Goal: Information Seeking & Learning: Learn about a topic

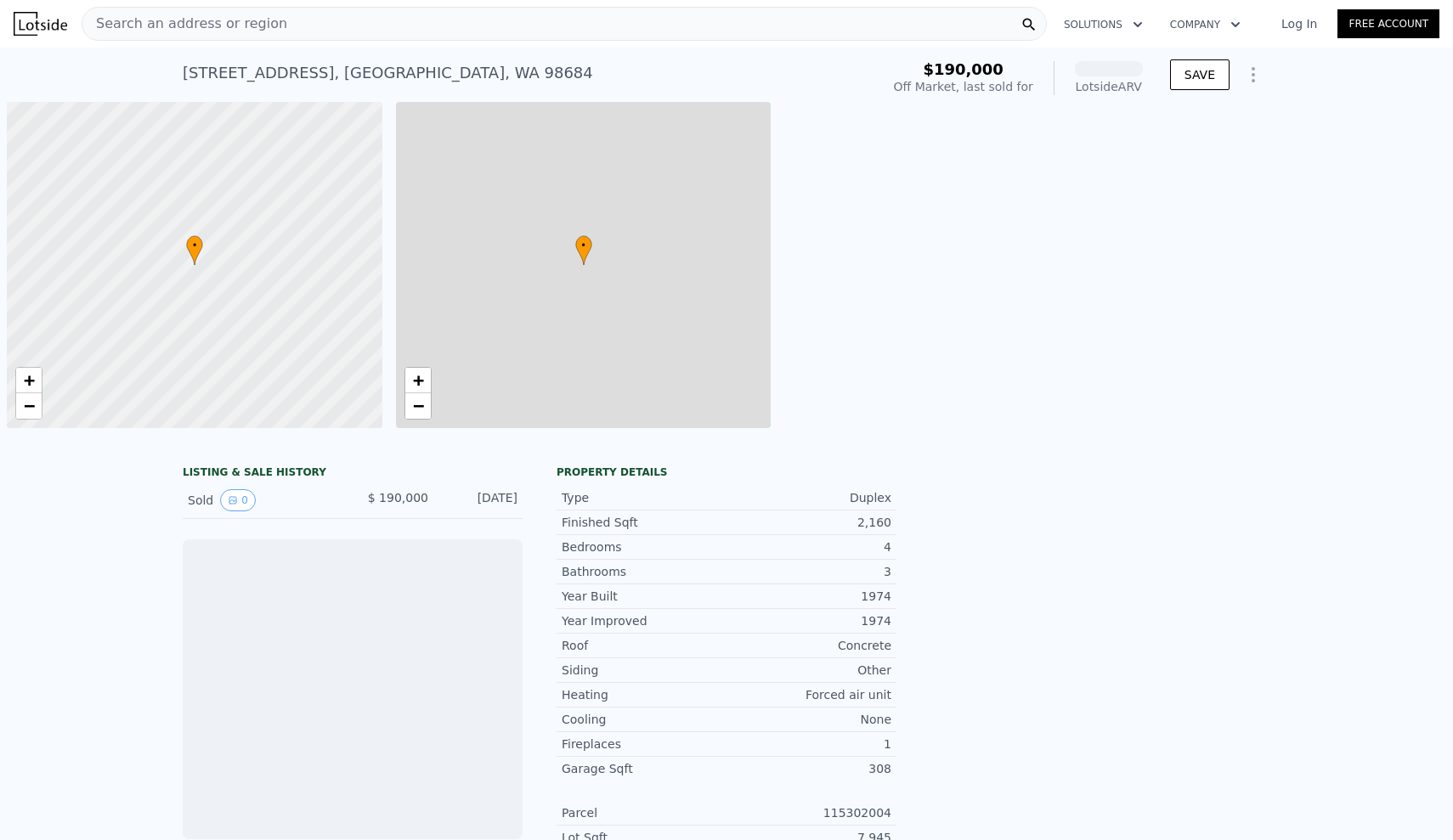
scroll to position [0, 6]
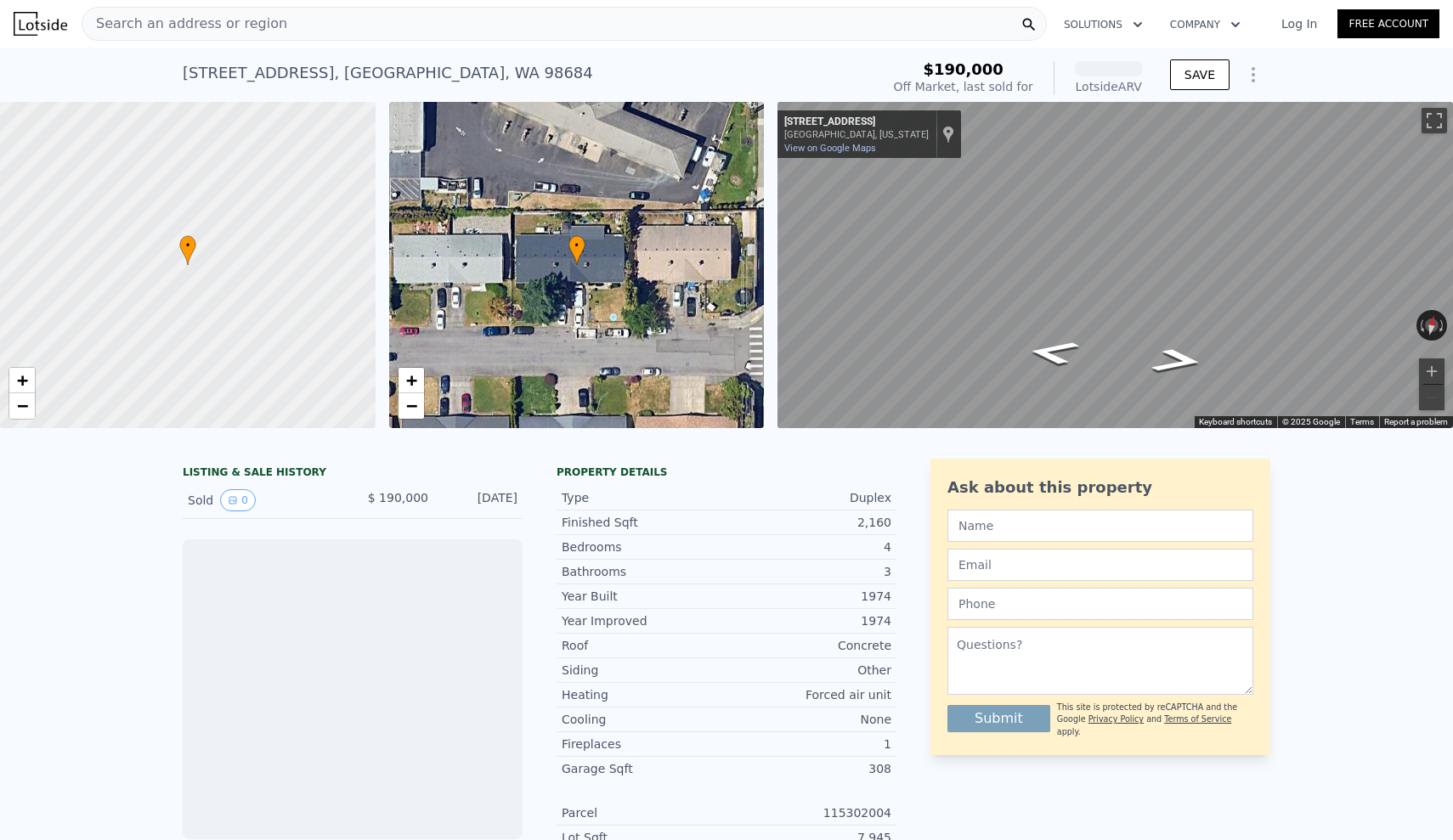
click at [223, 31] on span "Search an address or region" at bounding box center [185, 24] width 205 height 20
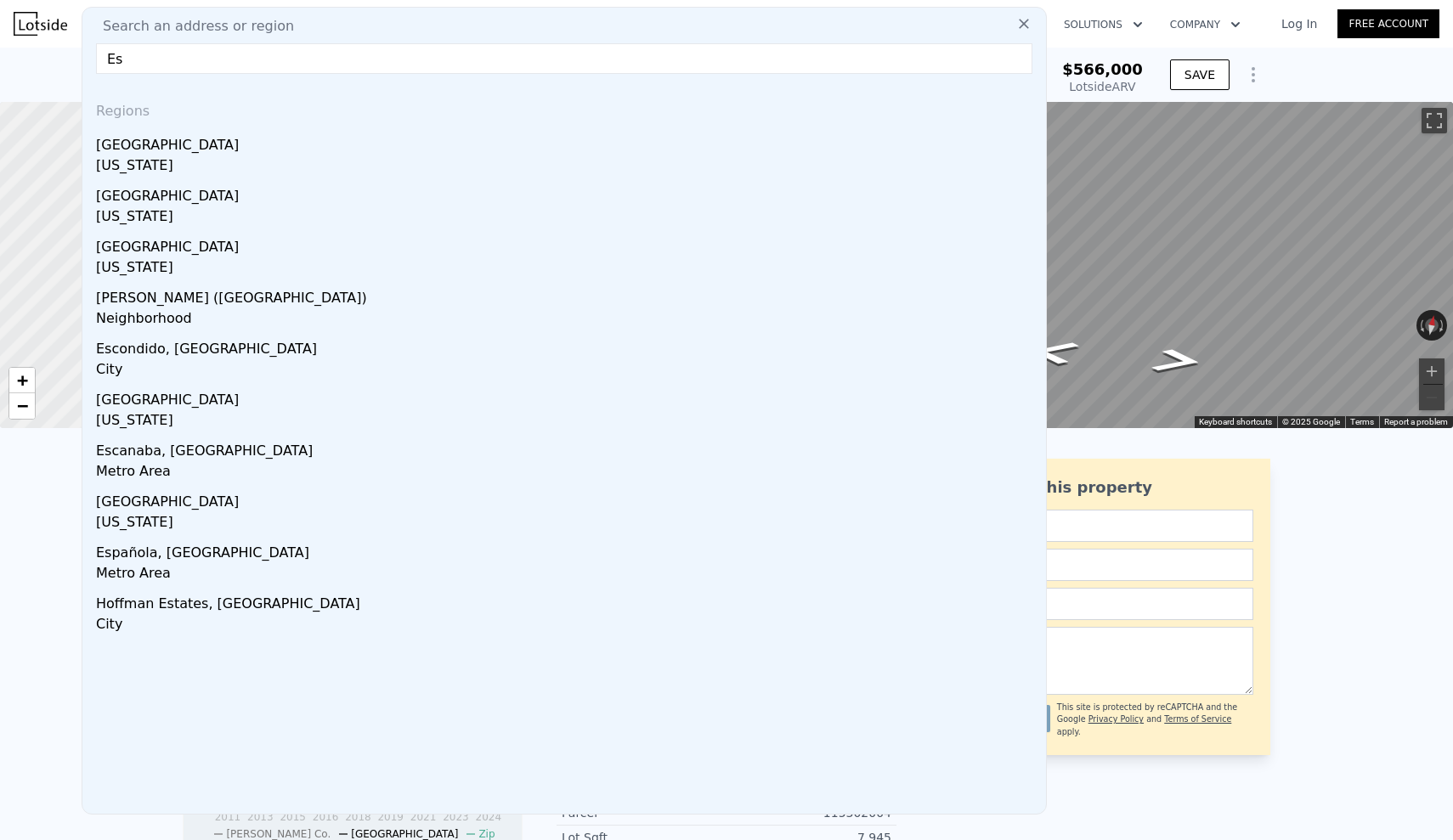
type input "E"
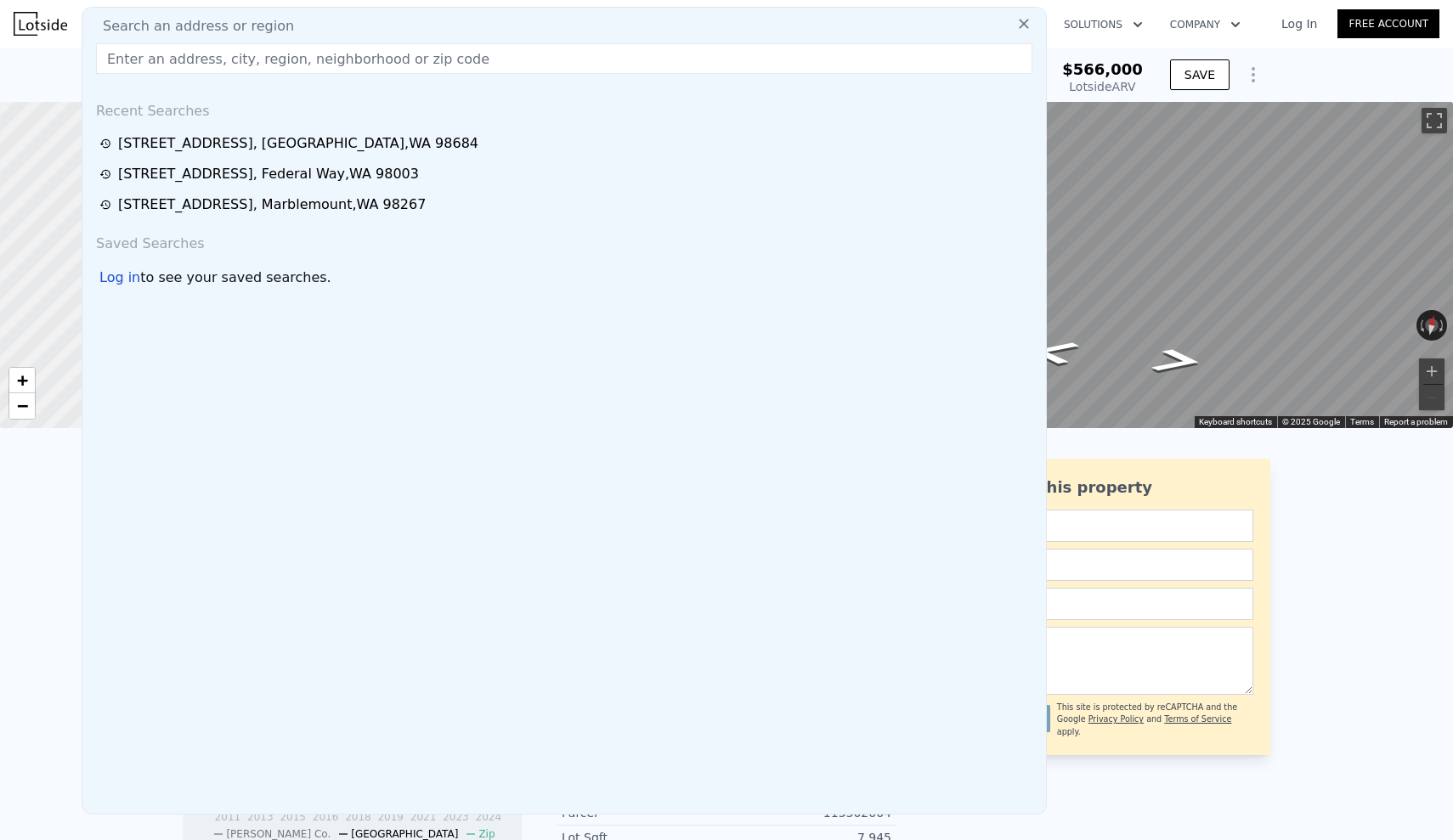
click at [478, 0] on nav "Search an address or region Search an address or region Recent Searches 16216 S…" at bounding box center [726, 24] width 1453 height 48
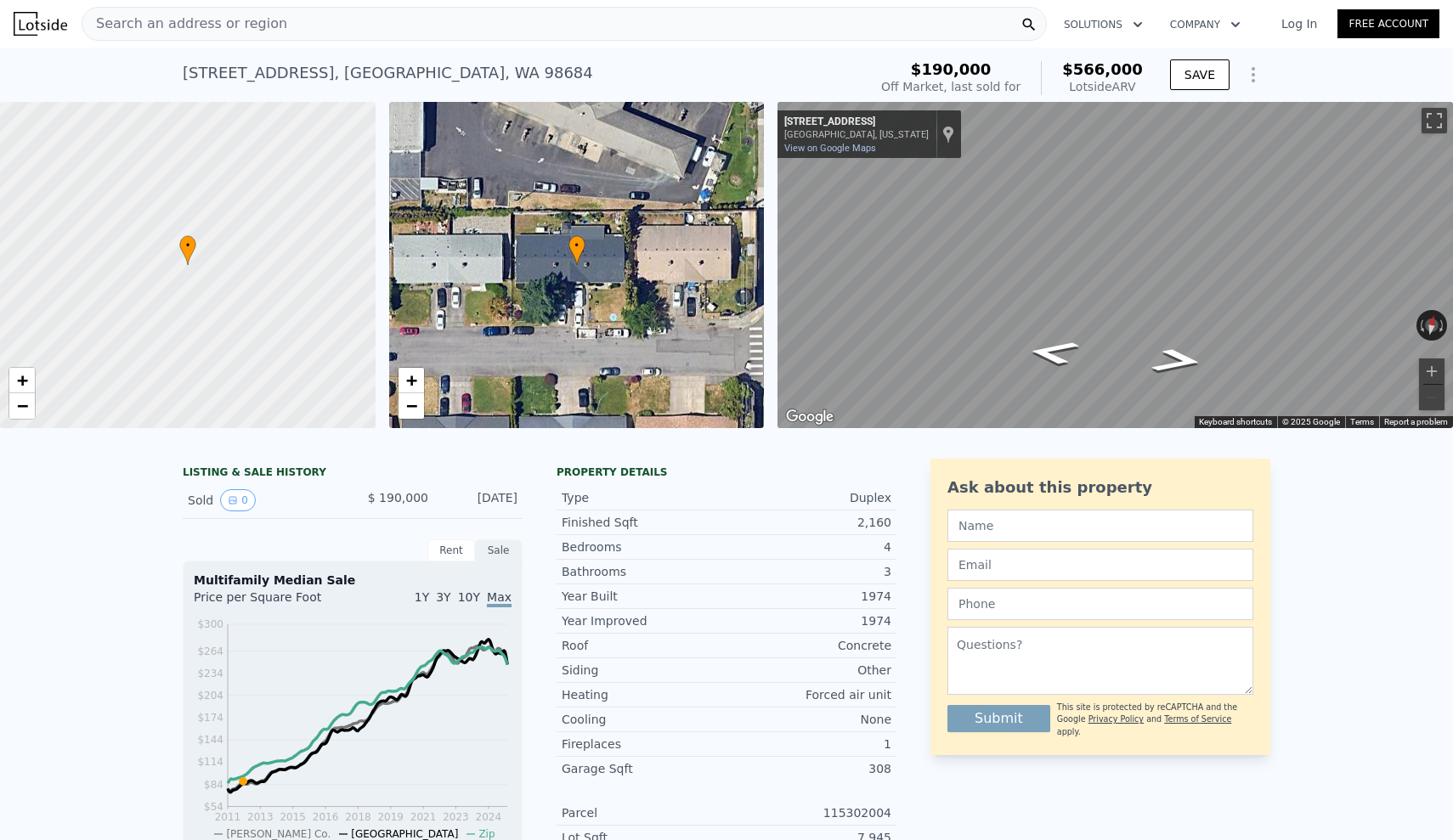
click at [384, 32] on div "Search an address or region" at bounding box center [564, 23] width 965 height 34
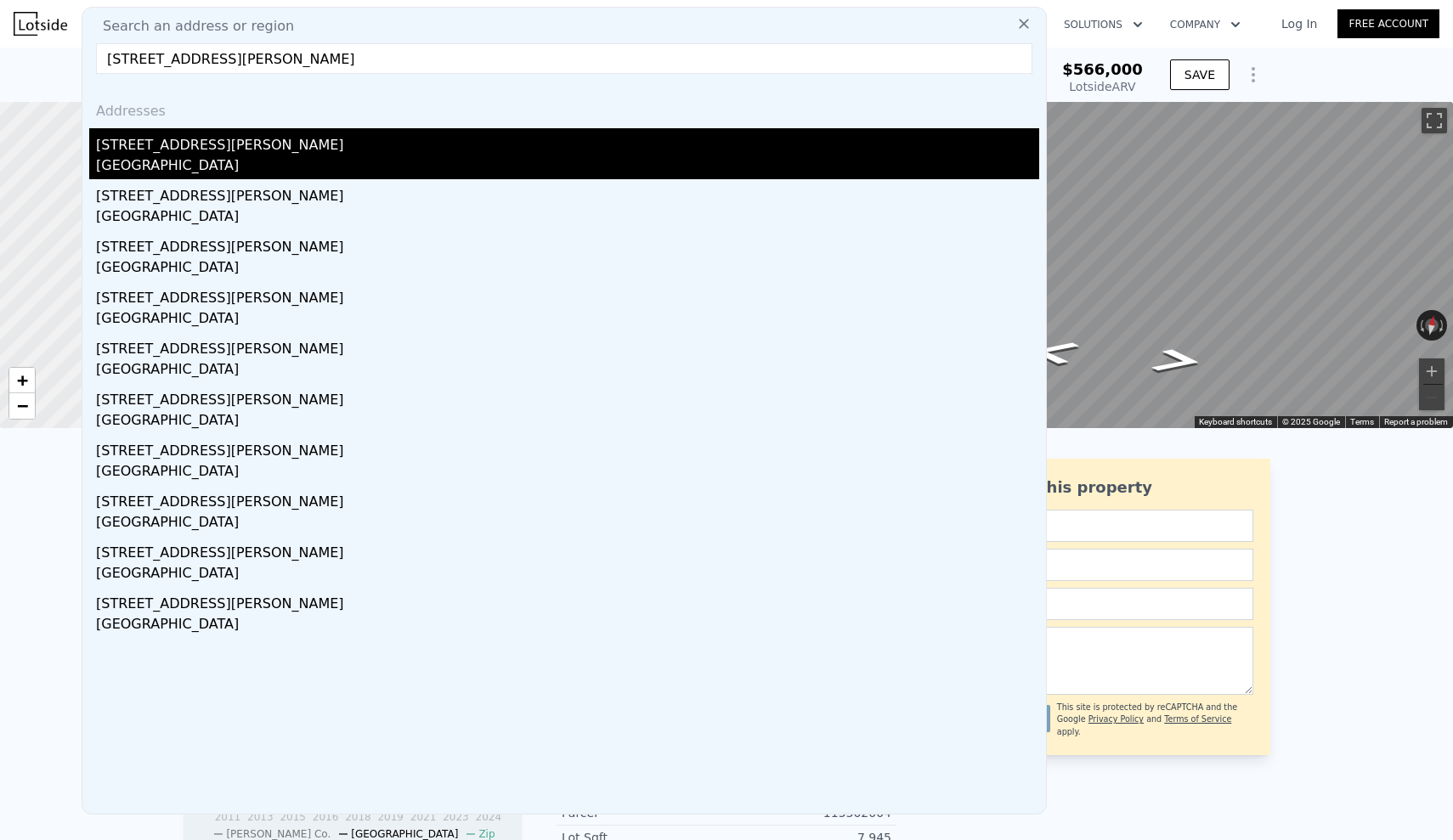
type input "2602 SE Talton Ave, Vancouver, WA 98683"
click at [286, 162] on div "Vancouver, WA 98683" at bounding box center [567, 167] width 943 height 24
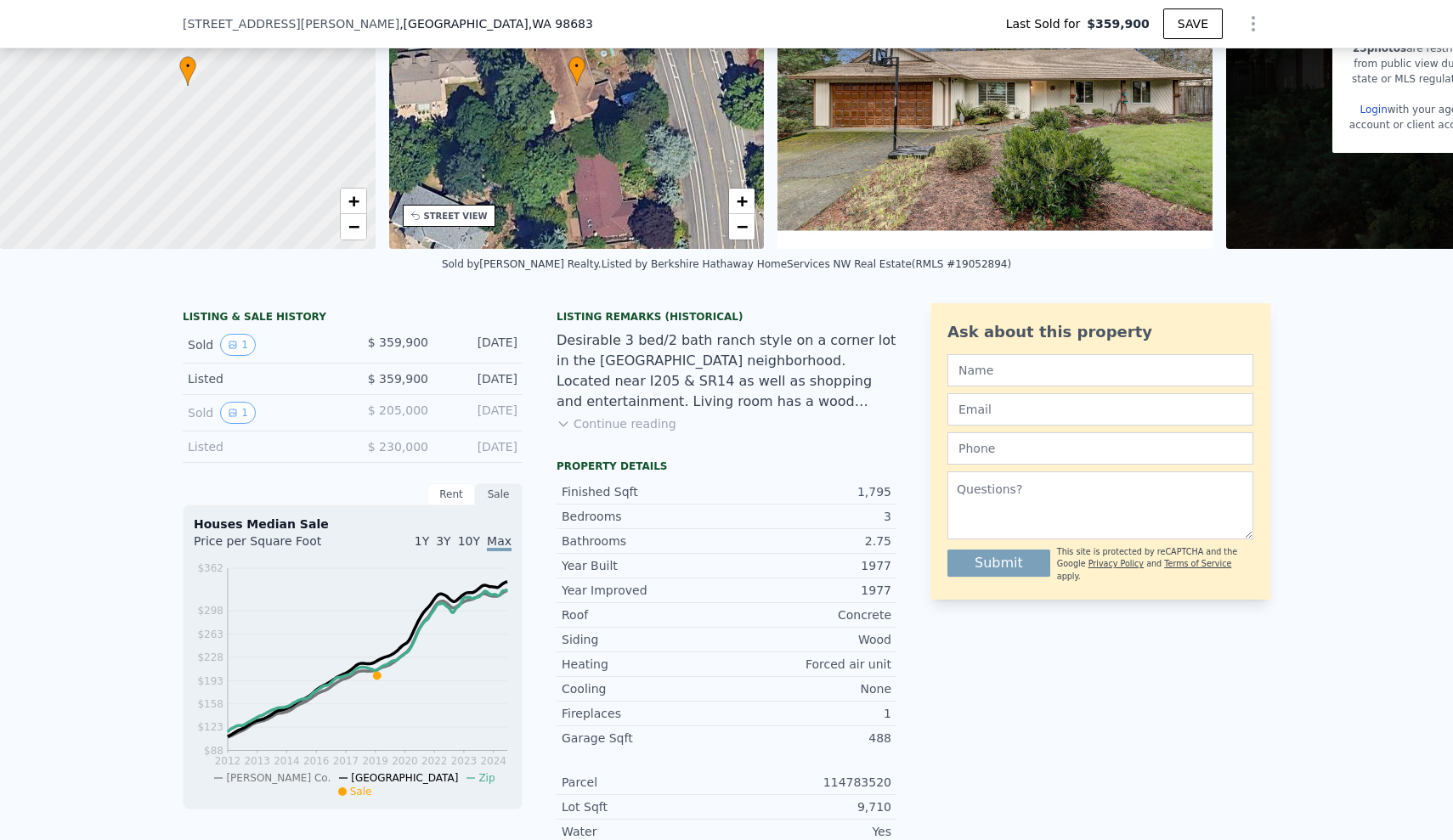
scroll to position [166, 0]
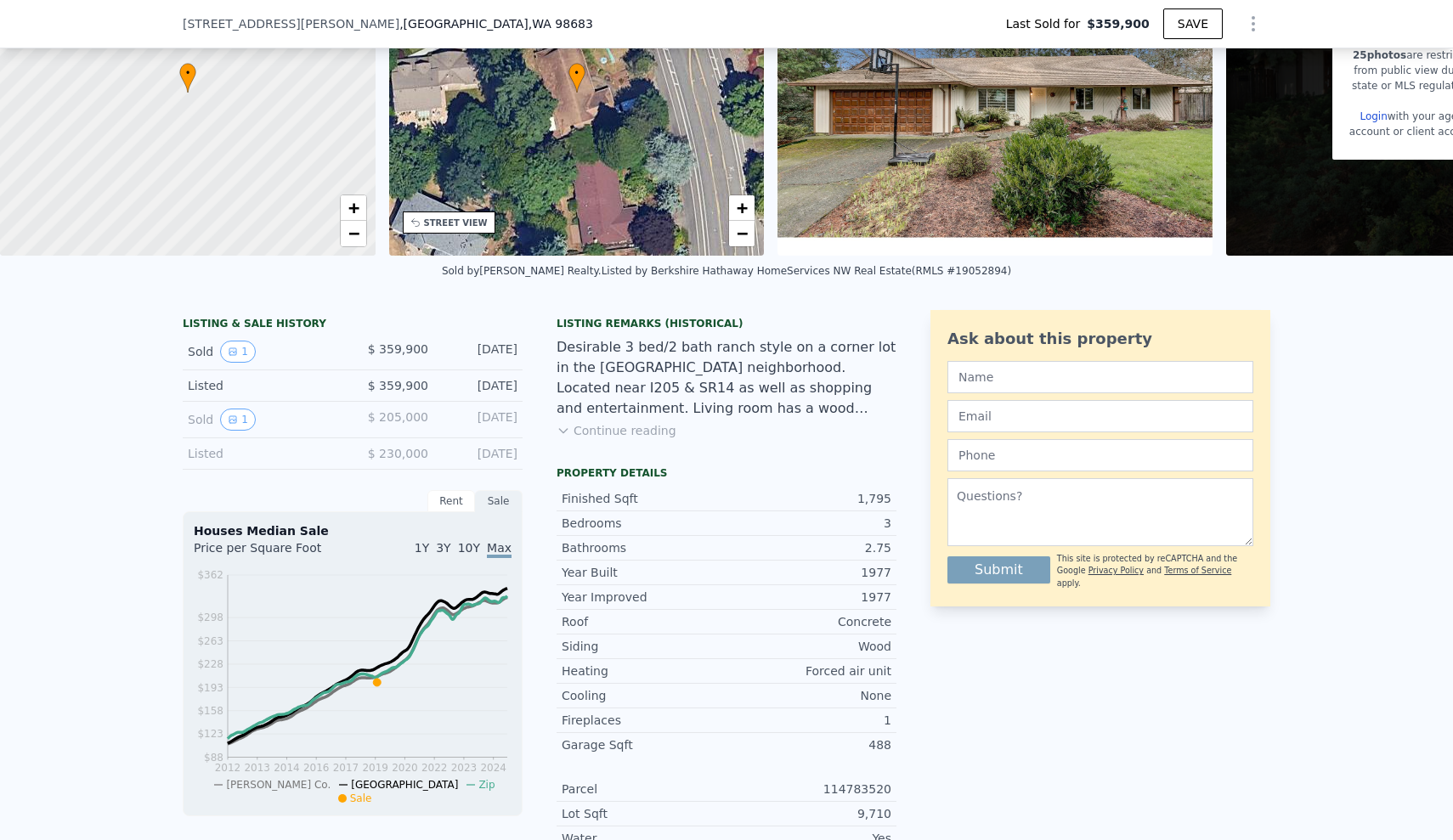
click at [23, 383] on div "LISTING & SALE HISTORY Sold 1 $ 359,900 Apr 15, 2019 Listed $ 359,900 Mar 12, 2…" at bounding box center [726, 783] width 1453 height 973
type input "$ 621,000"
type input "$ 190,786"
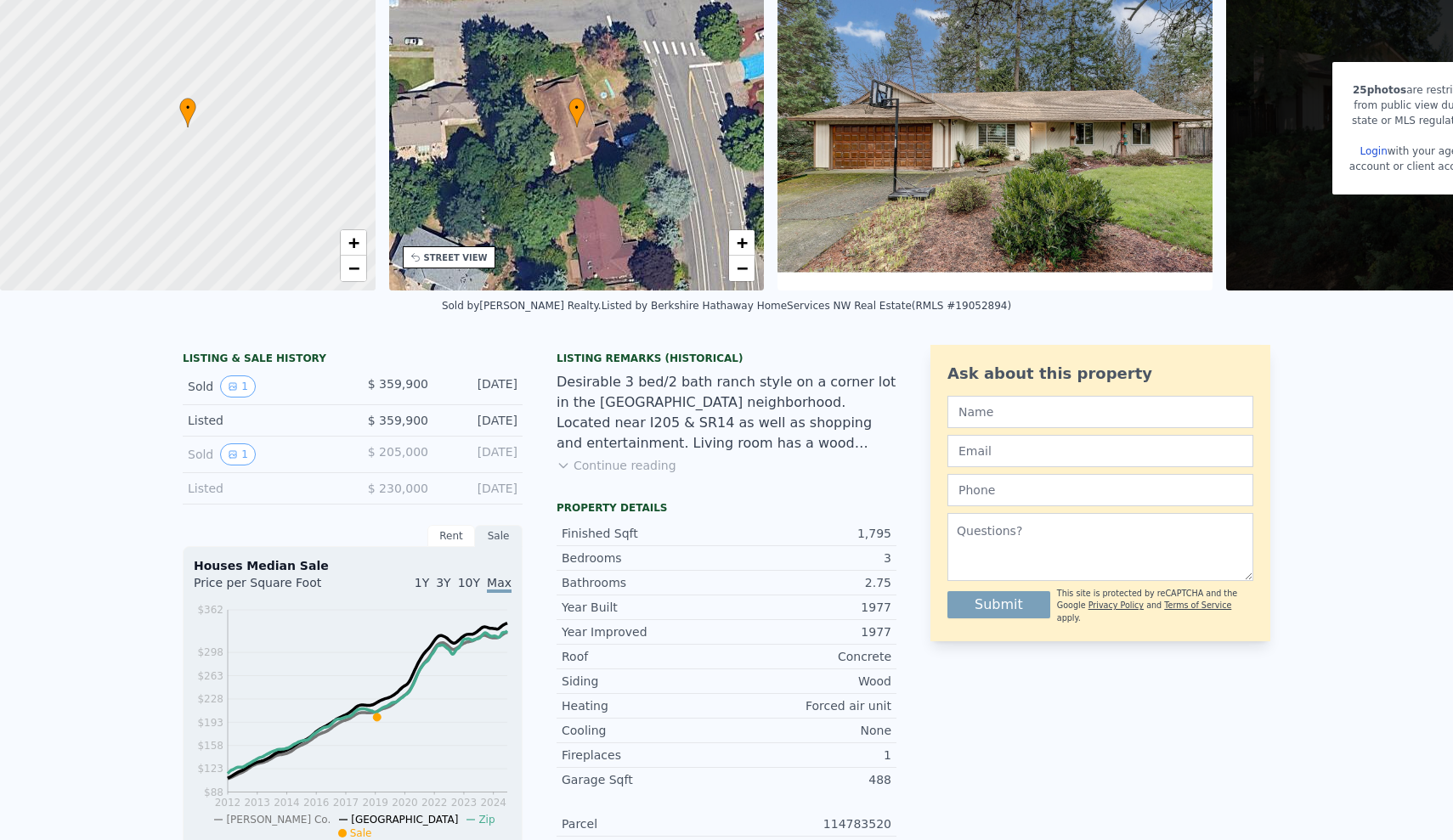
scroll to position [-17, 0]
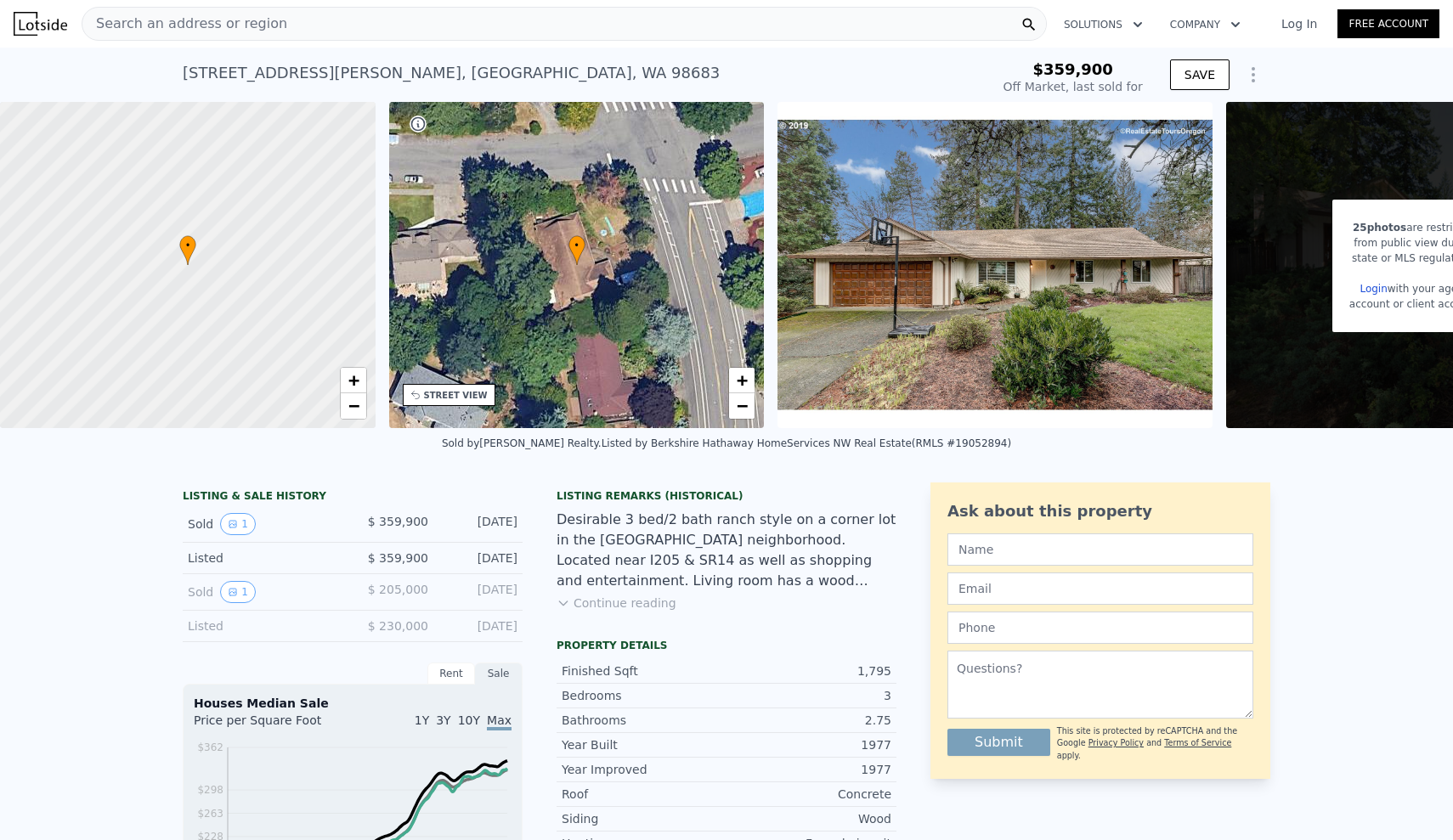
click at [235, 36] on div "Search an address or region" at bounding box center [185, 23] width 205 height 32
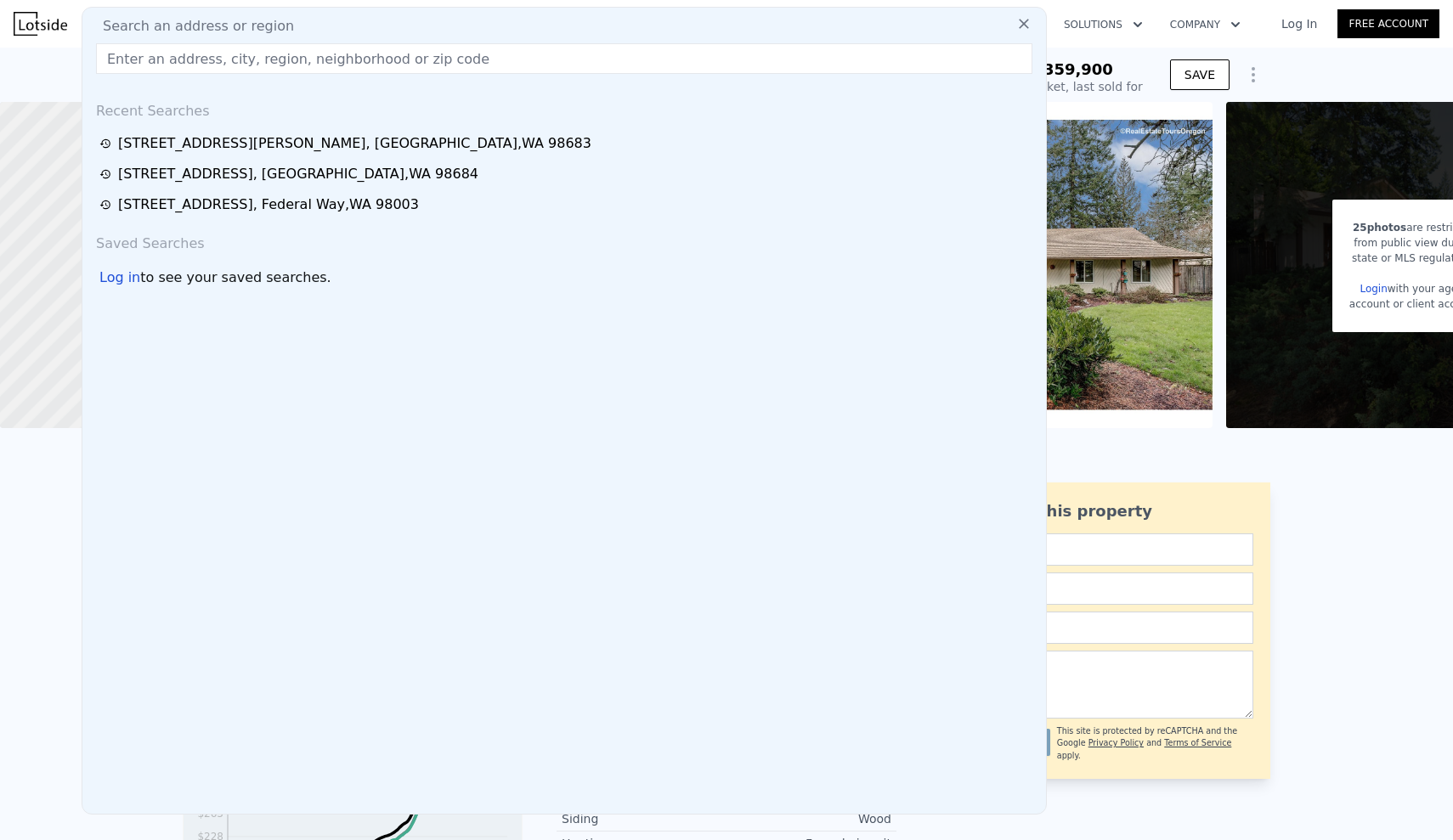
scroll to position [0, 0]
type input "https://www.zillow.com/homedetails/308-S-Lafayette-Ave-Bremerton-WA-98312/23423…"
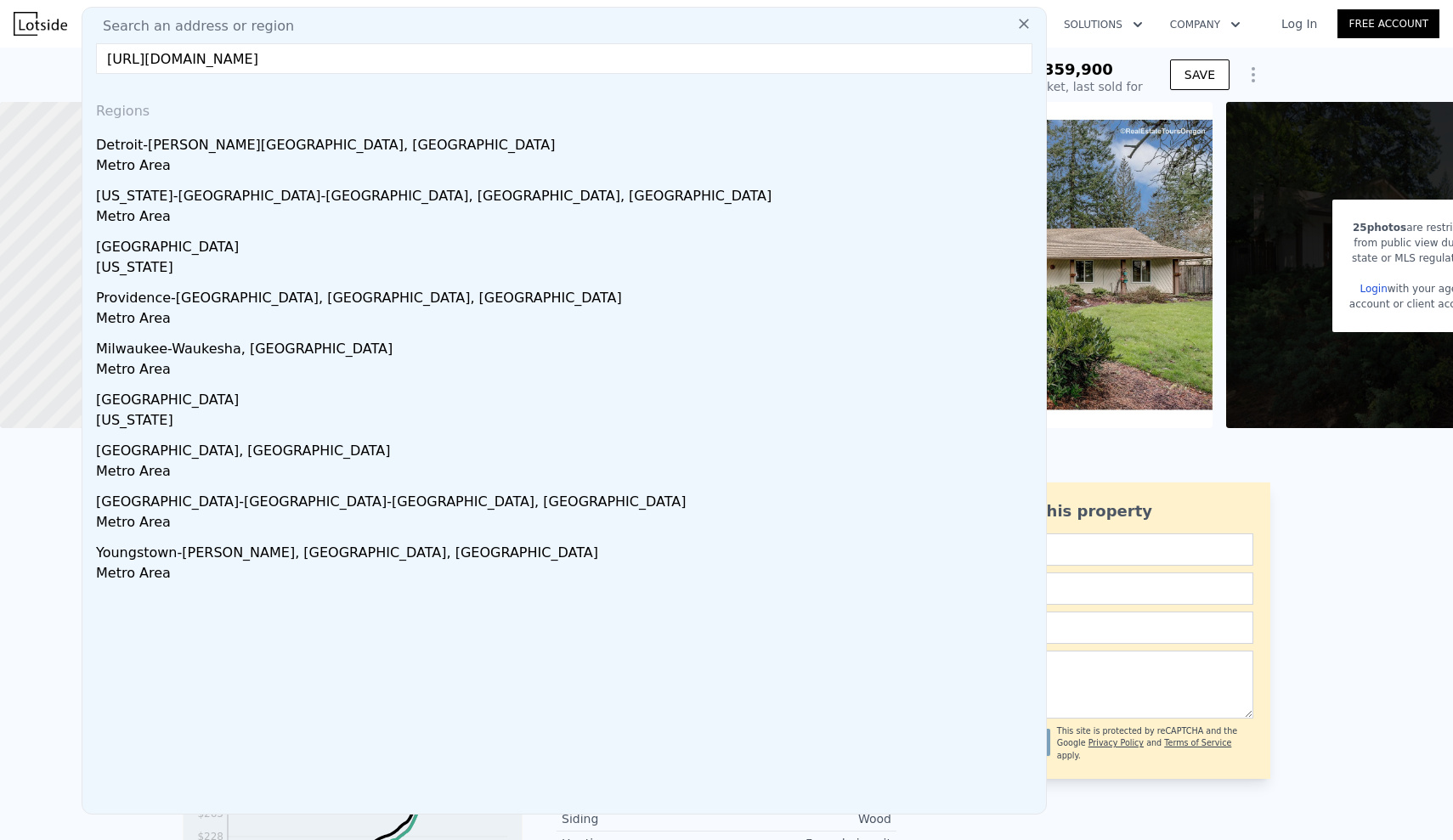
drag, startPoint x: 750, startPoint y: 54, endPoint x: 74, endPoint y: 58, distance: 676.0
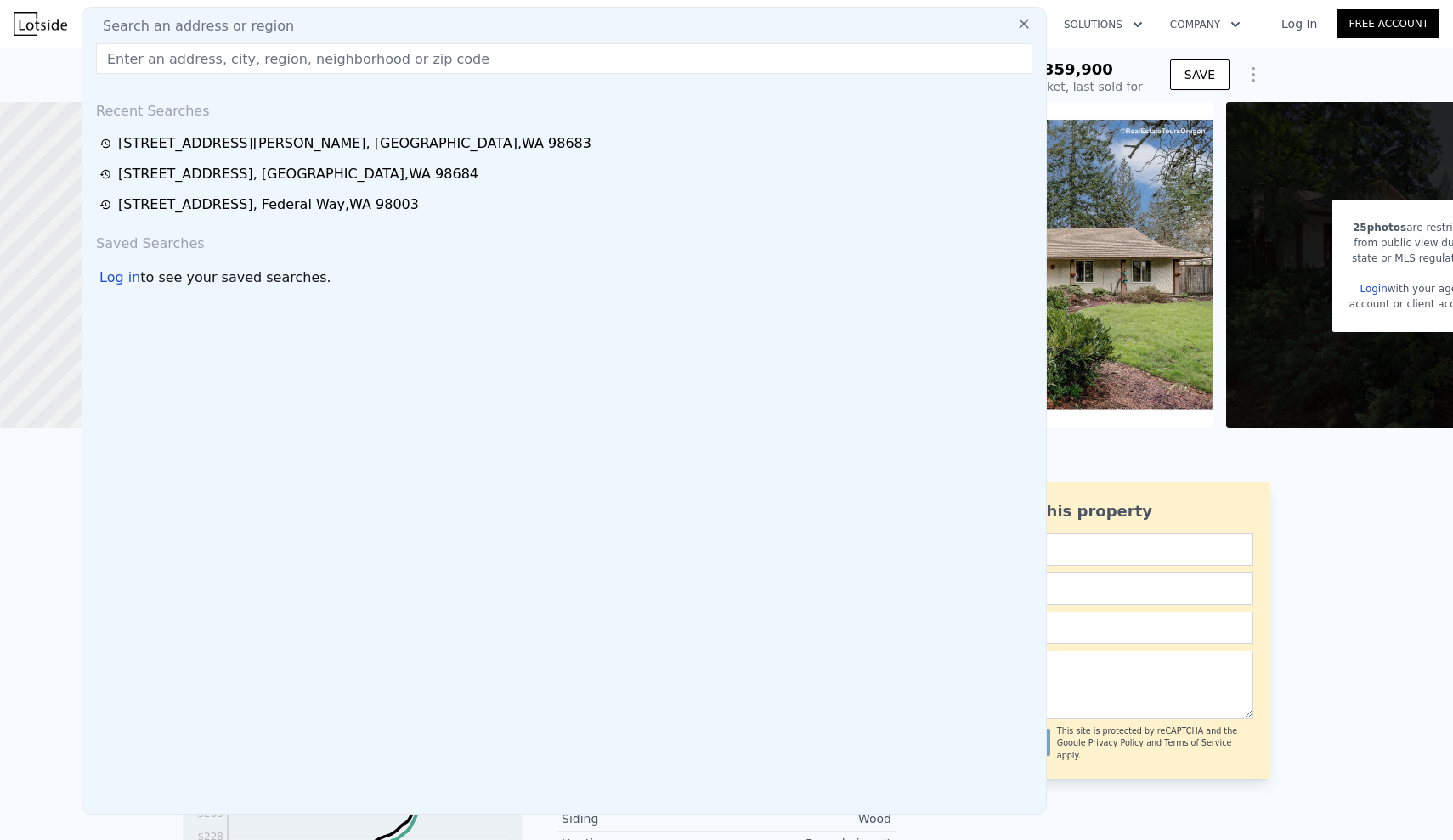
click at [482, 54] on input "text" at bounding box center [563, 58] width 937 height 30
paste input "308 S Lafayette Ave, Bremerton, WA 98312"
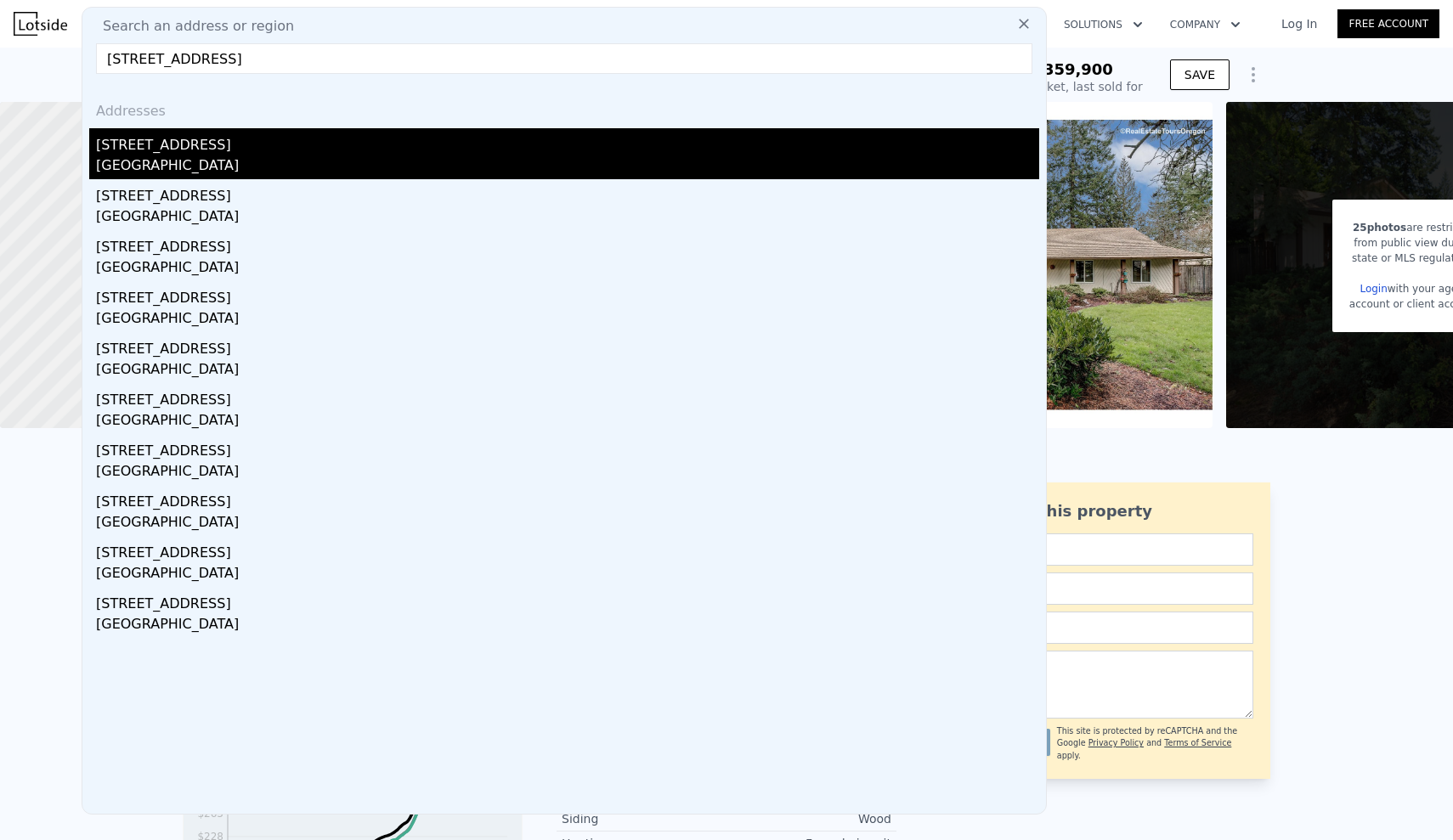
type input "308 S Lafayette Ave, Bremerton, WA 98312"
click at [268, 152] on div "308 S Lafayette Avenue" at bounding box center [567, 142] width 943 height 28
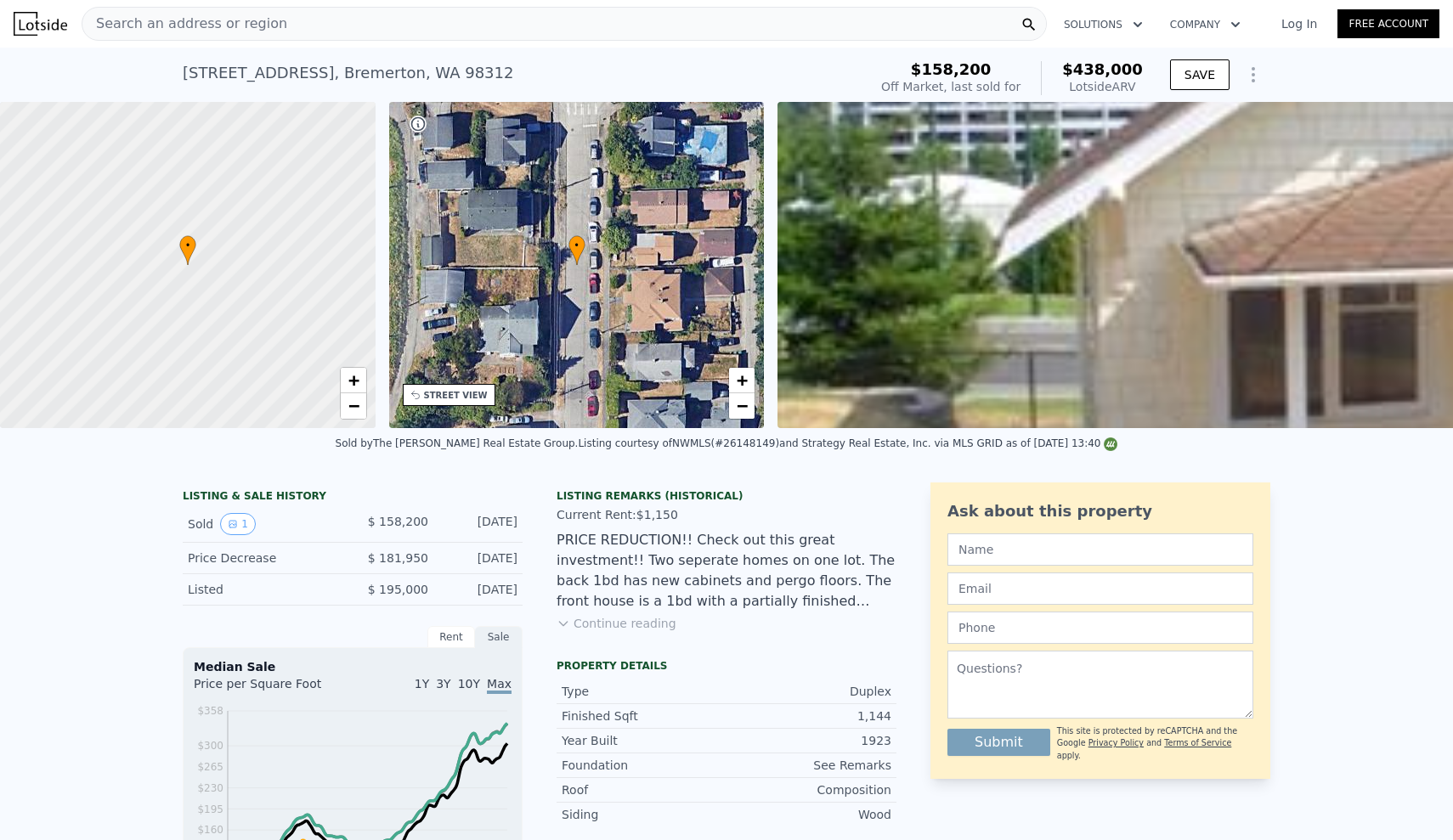
click at [66, 589] on div "LISTING & SALE HISTORY Sold 1 $ 158,200 Jan 17, 2007 Price Decrease $ 181,950 J…" at bounding box center [726, 788] width 1453 height 638
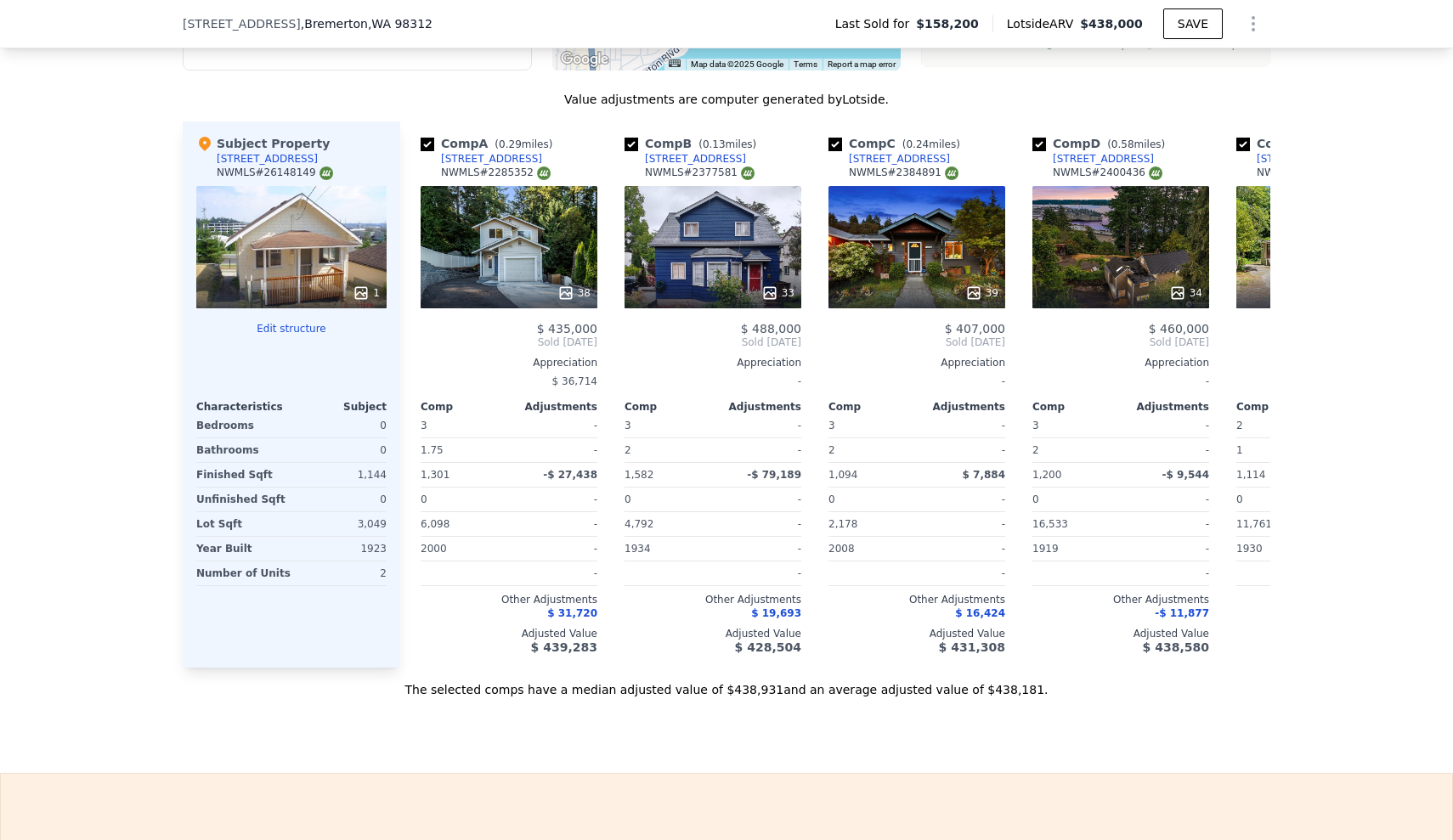
scroll to position [1489, 0]
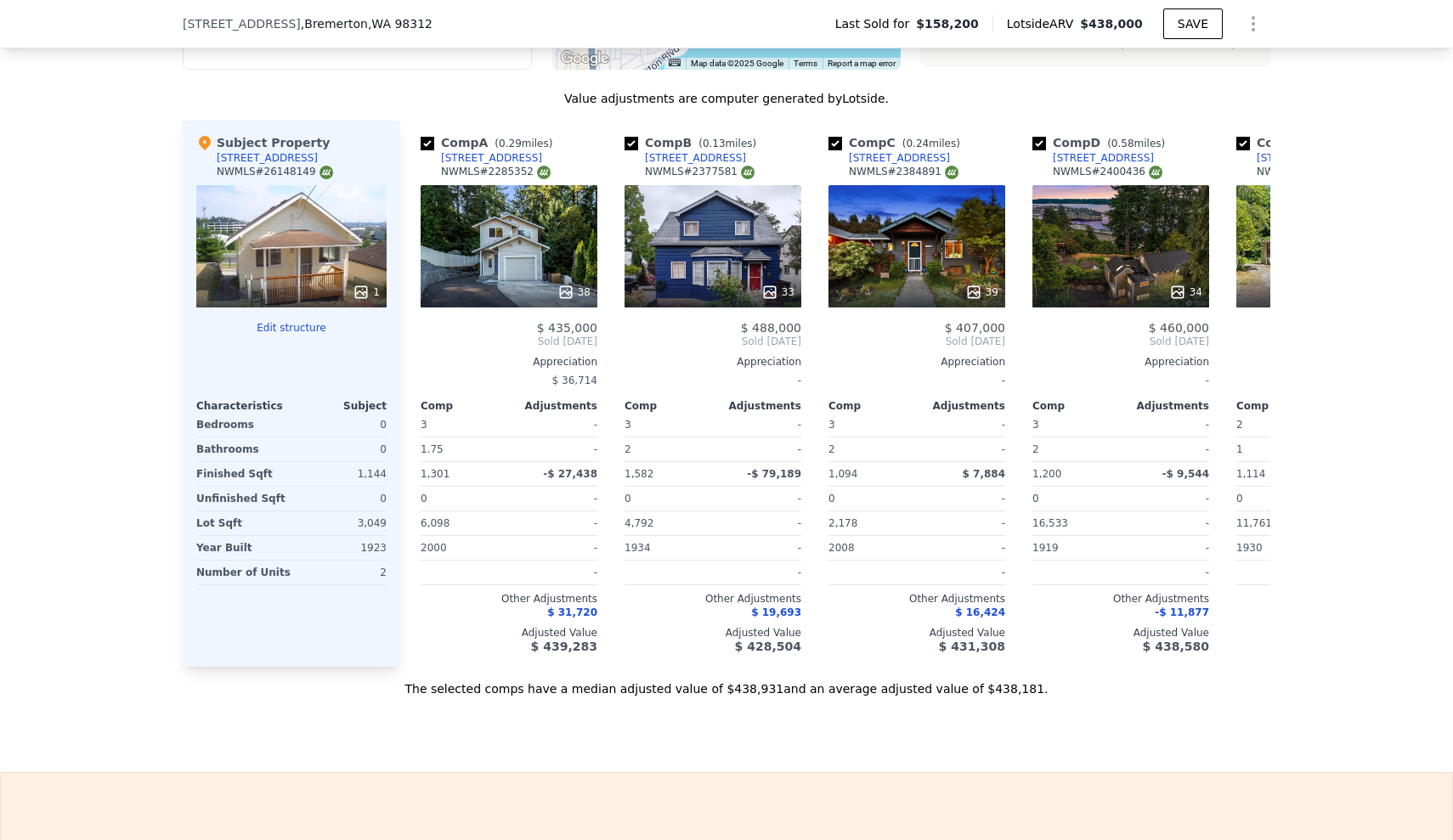
click at [134, 360] on div "We found 12 sales that match your search Listings provided by NWMLS Filters Map…" at bounding box center [726, 210] width 1453 height 974
click at [1249, 346] on icon at bounding box center [1249, 341] width 10 height 17
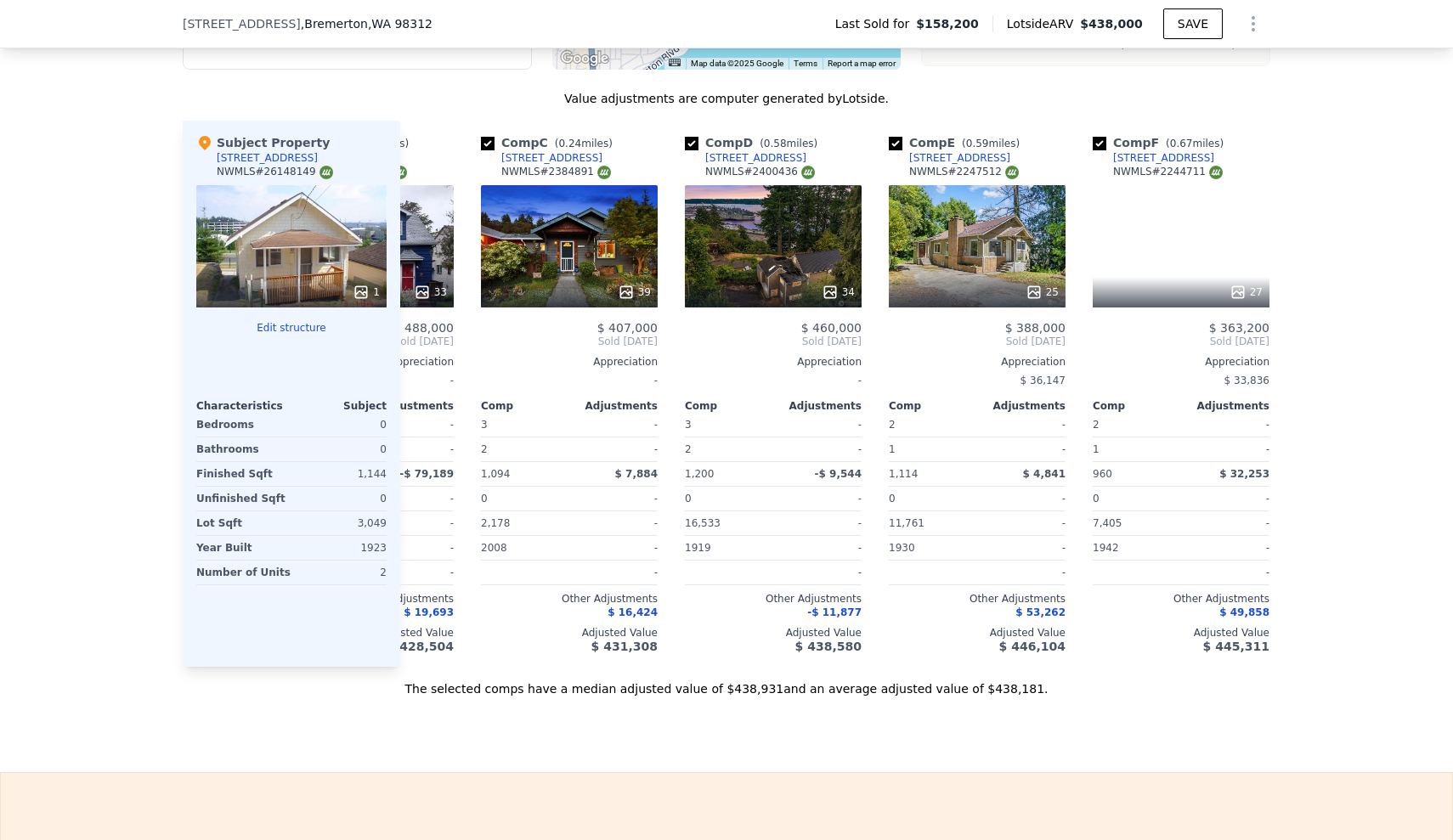
scroll to position [0, 408]
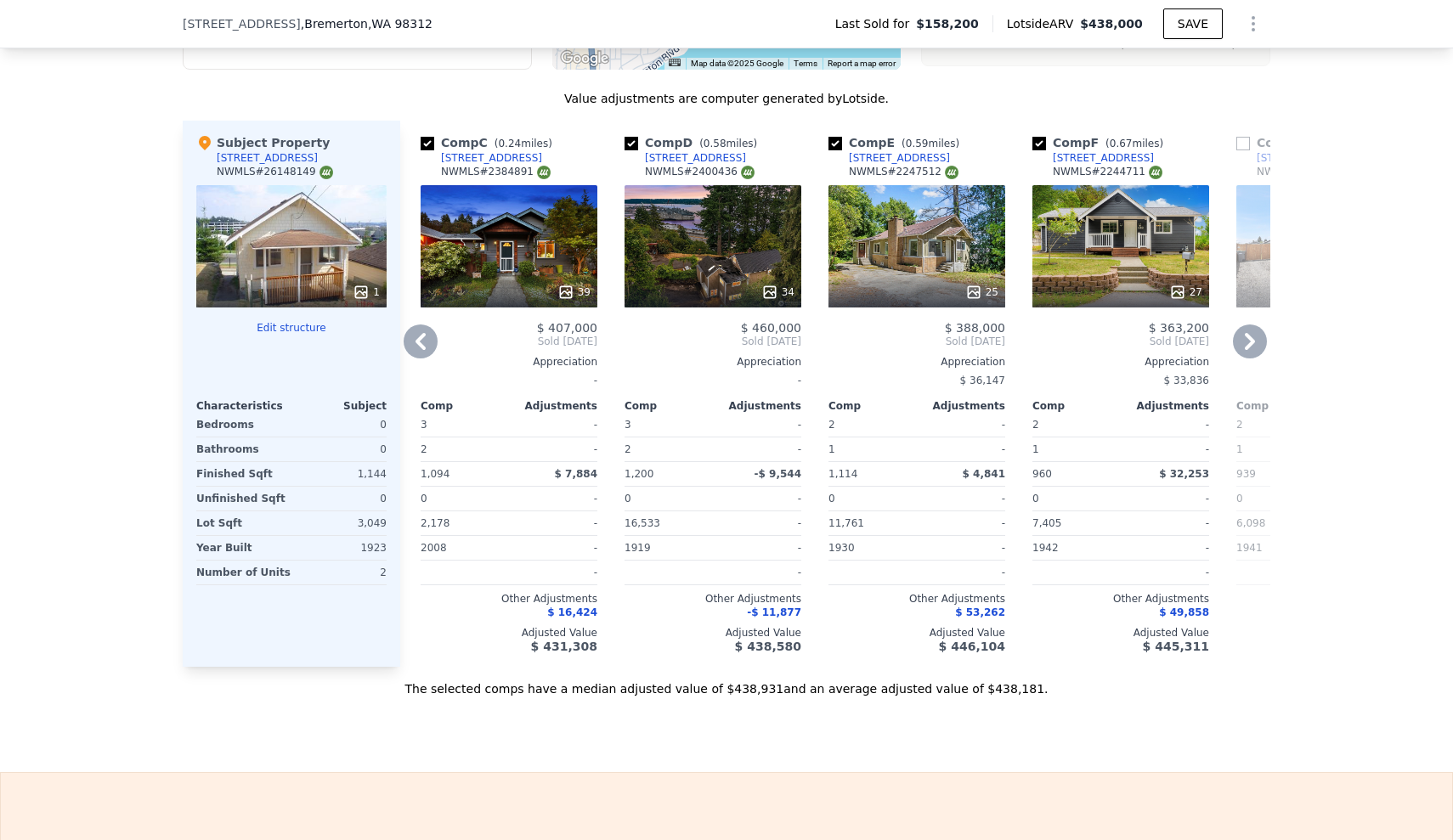
click at [173, 366] on div "We found 12 sales that match your search Listings provided by NWMLS Filters Map…" at bounding box center [726, 210] width 1453 height 974
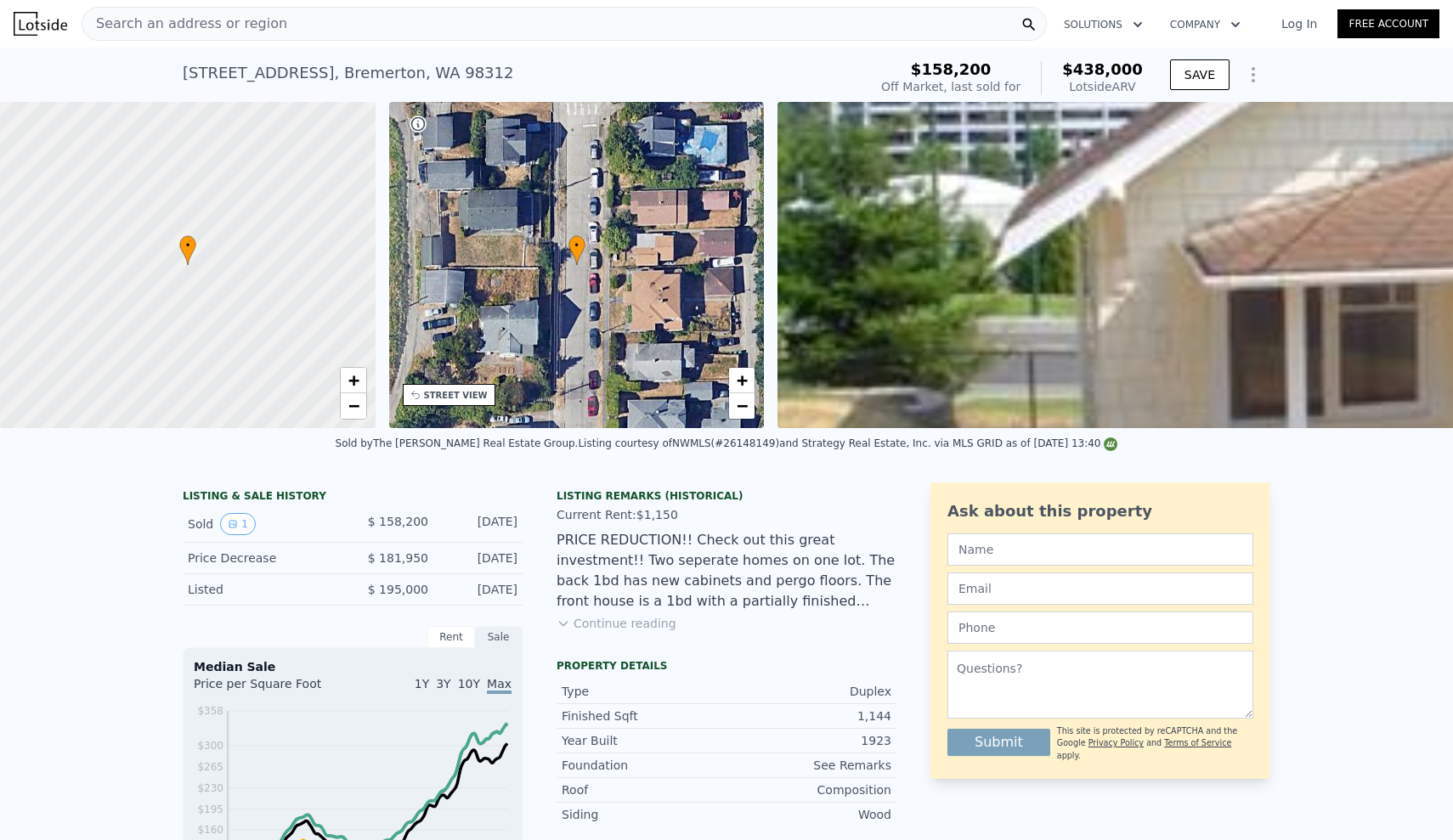
scroll to position [0, 0]
click at [456, 32] on div "Search an address or region" at bounding box center [564, 23] width 965 height 34
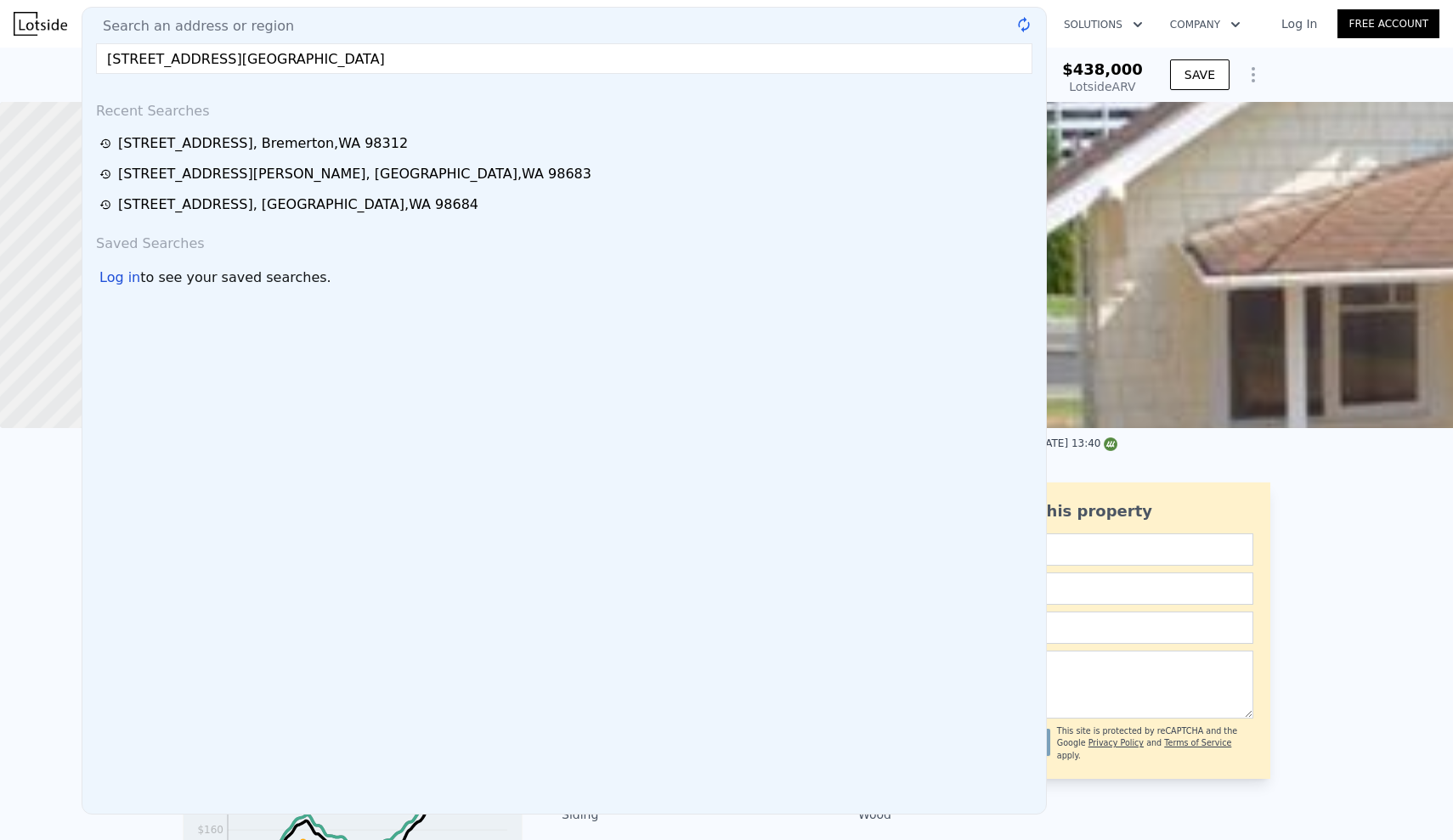
type input "10586 189th St E puyallup"
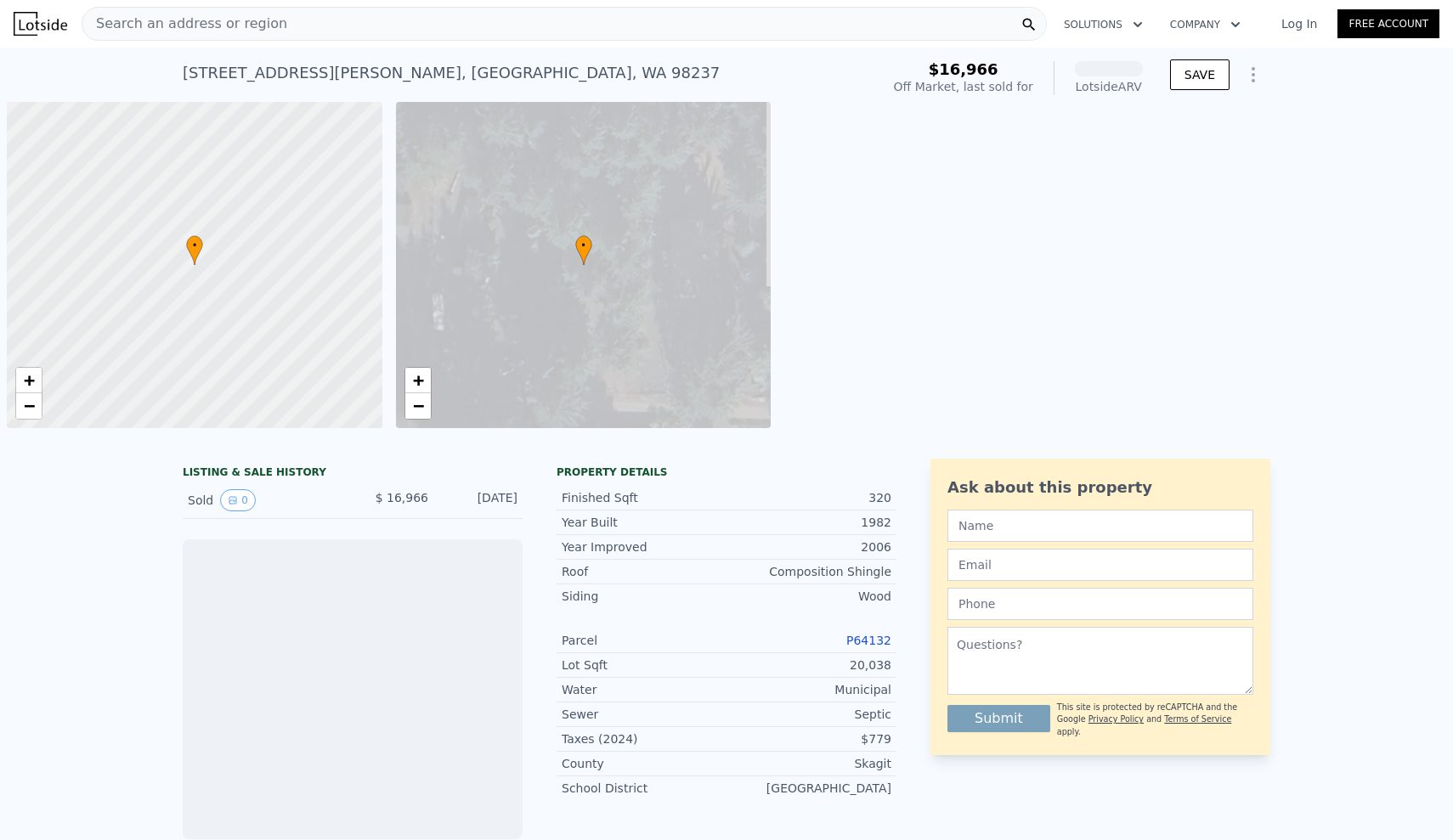
scroll to position [0, 6]
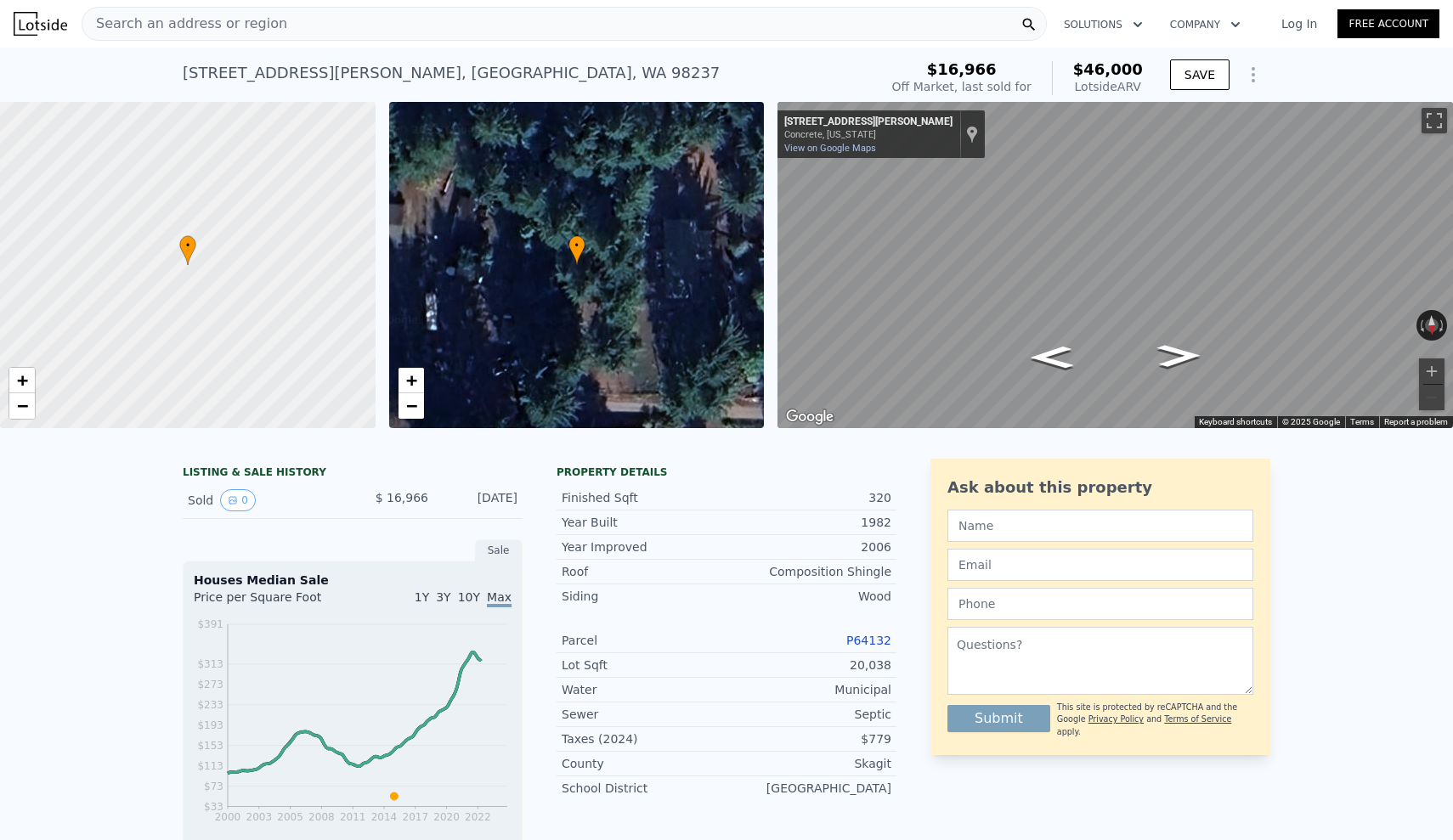
click at [106, 538] on div "LISTING & SALE HISTORY Sold 0 $ 16,966 [DATE] Sale Houses Median Sale Price per…" at bounding box center [726, 831] width 1453 height 773
click at [108, 655] on div "LISTING & SALE HISTORY Sold 0 $ 16,966 [DATE] Sale Houses Median Sale Price per…" at bounding box center [726, 831] width 1453 height 773
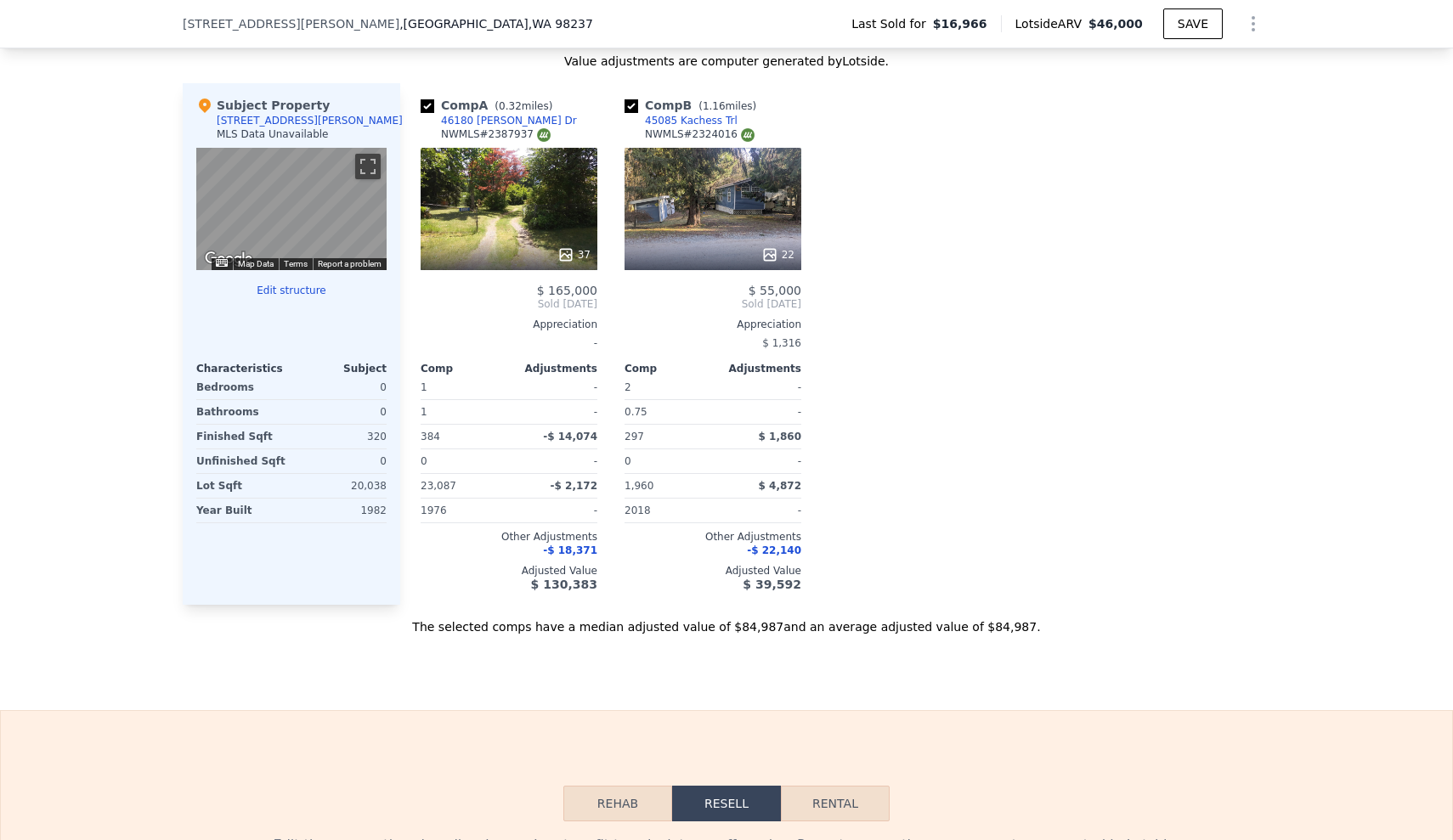
scroll to position [1621, 0]
click at [32, 364] on div "We found 2 sales that match your search Filters Map Prices Modify Comp Filters …" at bounding box center [726, 168] width 1453 height 933
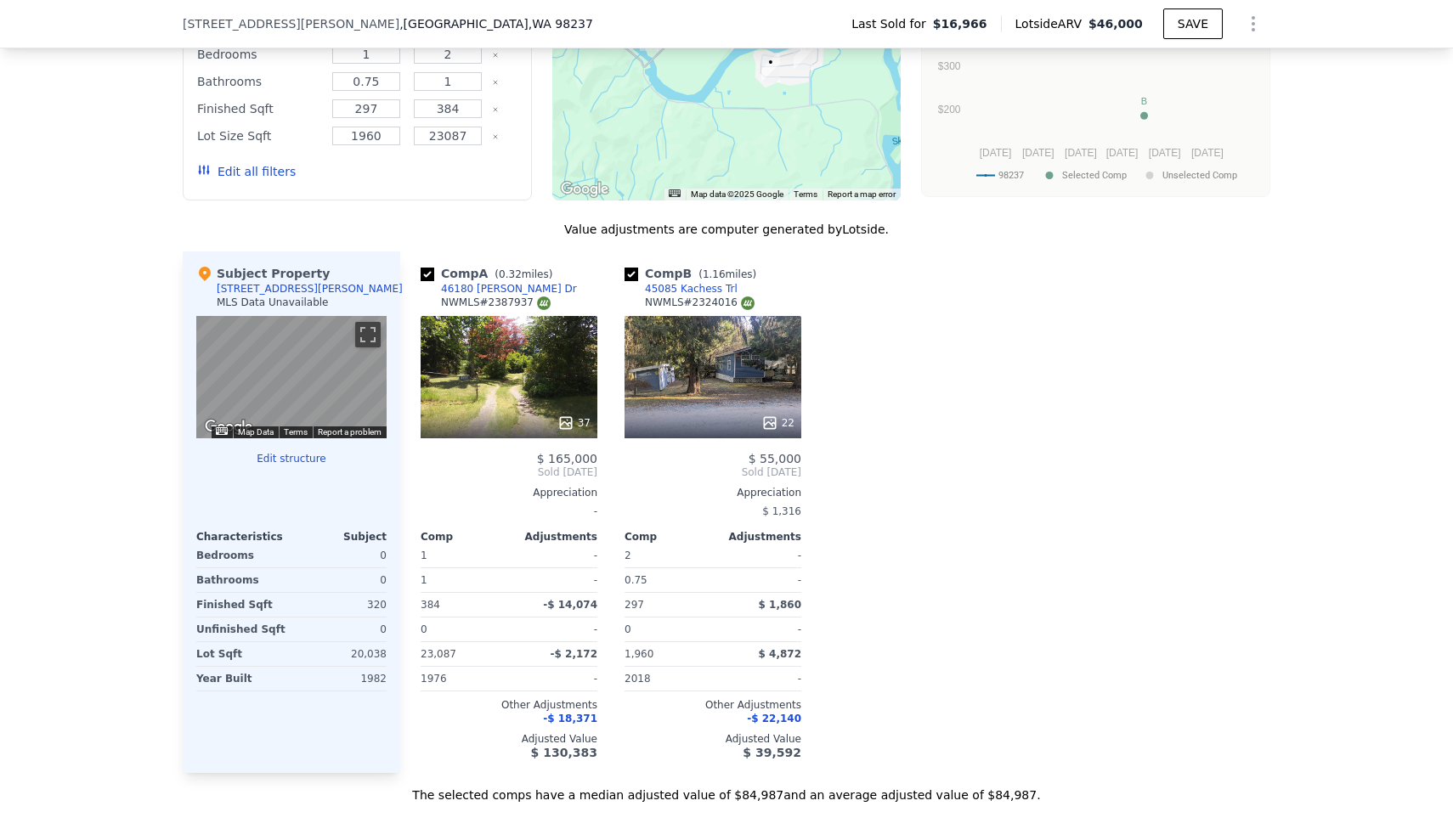
scroll to position [1447, 0]
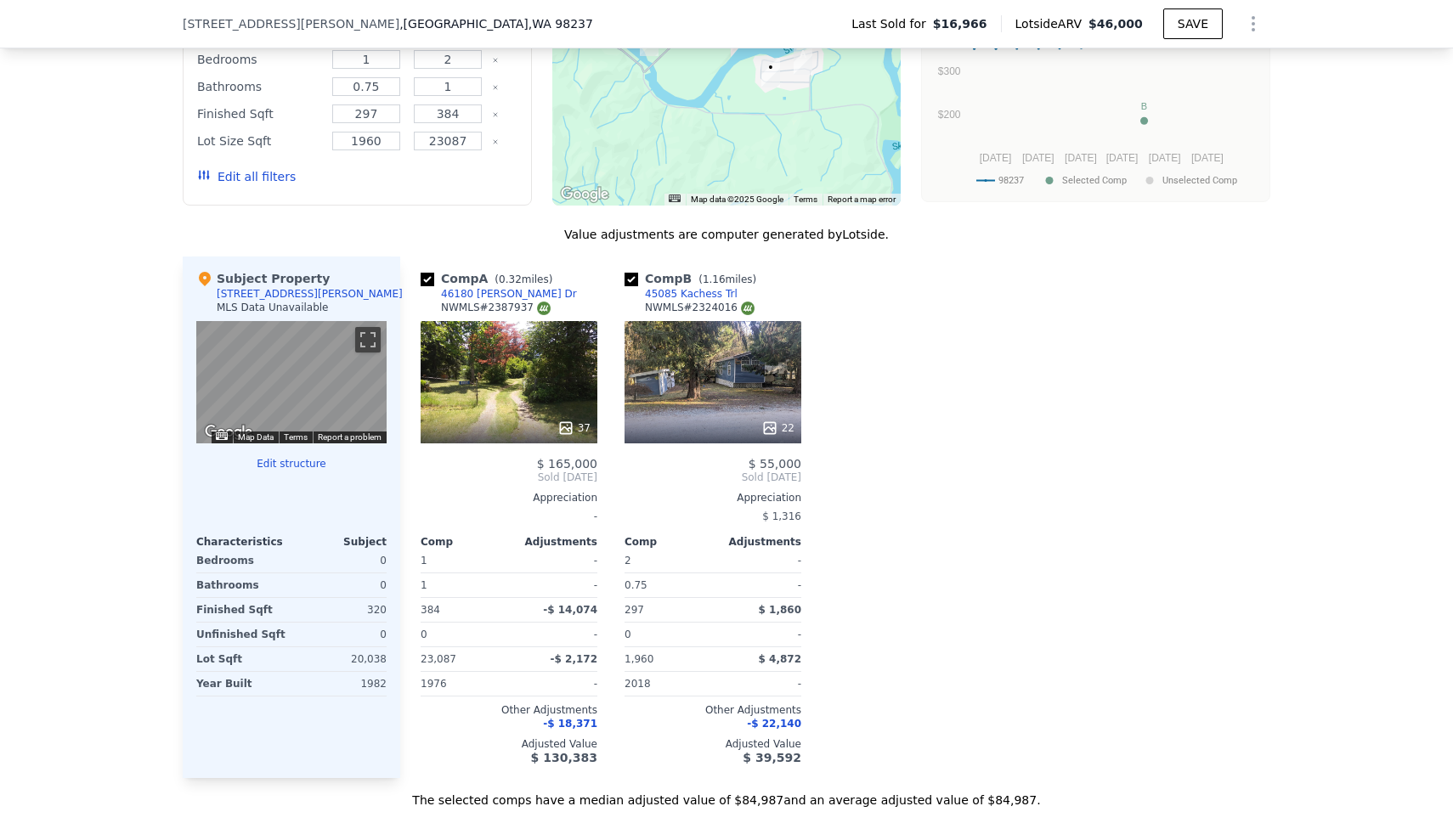
click at [27, 431] on div "We found 2 sales that match your search Filters Map Prices Modify Comp Filters …" at bounding box center [726, 342] width 1453 height 933
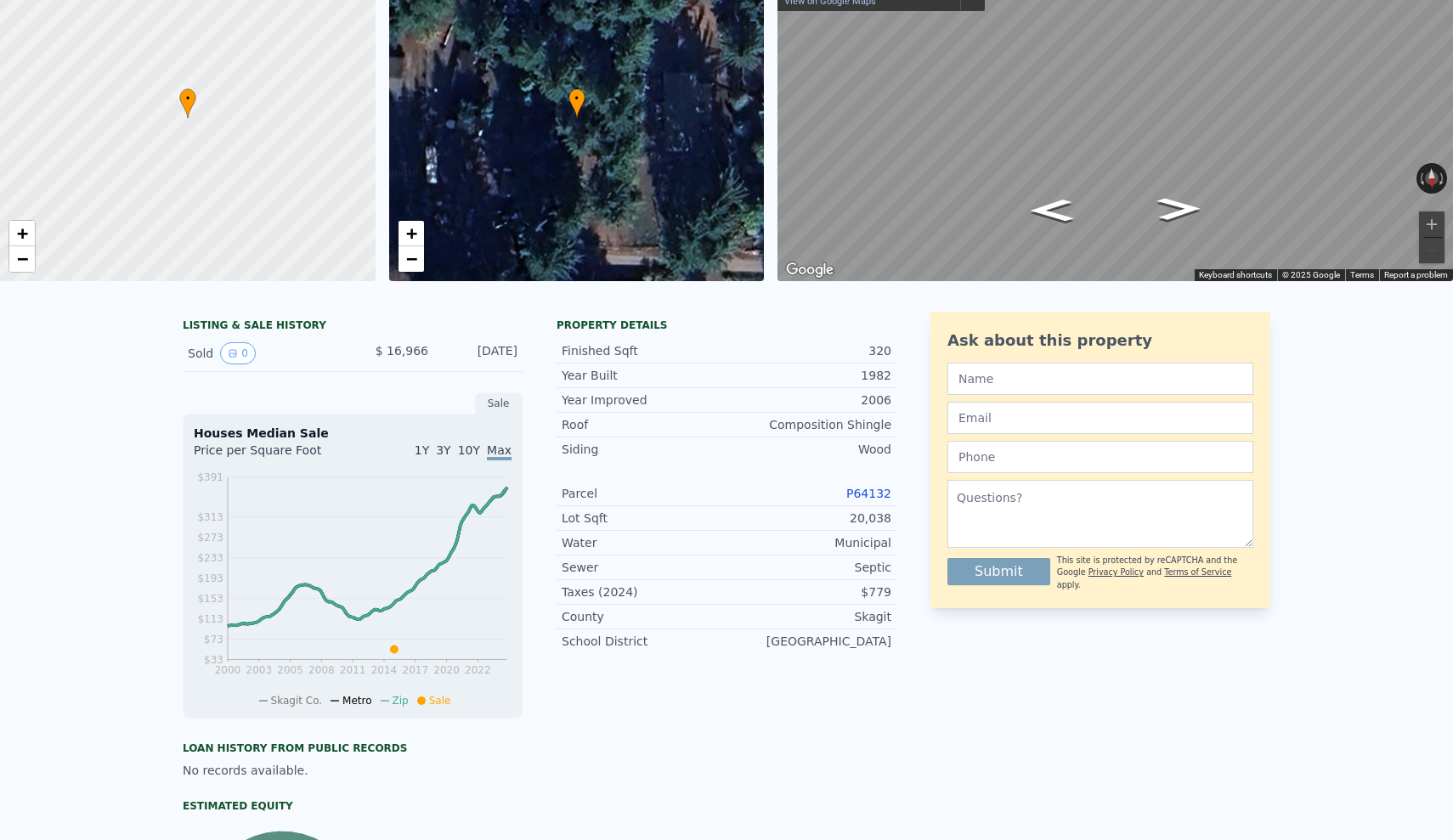
scroll to position [0, 0]
